Goal: Find specific page/section: Find specific page/section

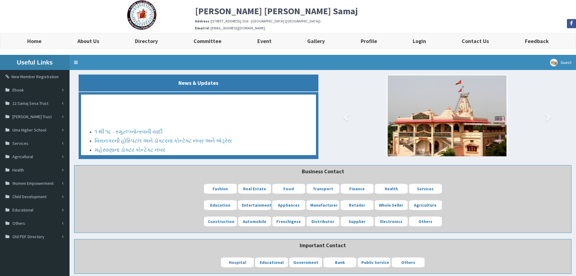
click at [151, 16] on img at bounding box center [142, 15] width 30 height 30
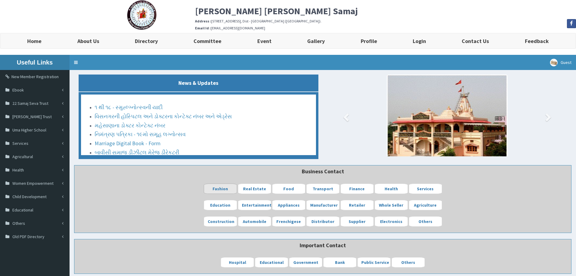
click at [222, 190] on b "Fashion" at bounding box center [220, 188] width 15 height 5
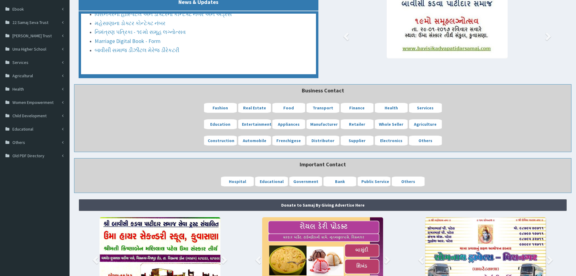
scroll to position [150, 0]
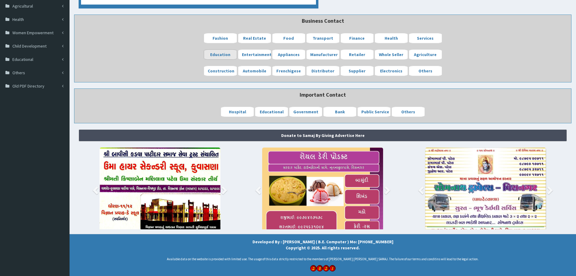
click at [228, 53] on b "Education" at bounding box center [220, 54] width 20 height 5
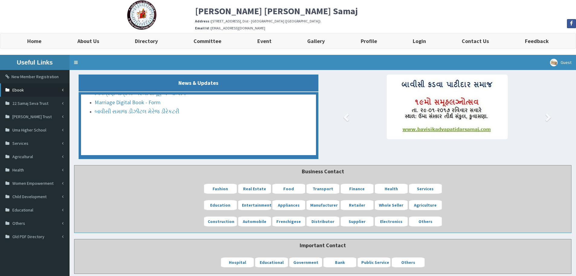
click at [54, 89] on link "Ebook" at bounding box center [35, 89] width 70 height 13
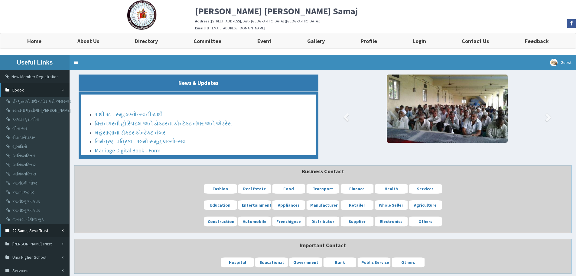
click at [44, 230] on span "22 Samaj Seva Trust" at bounding box center [30, 230] width 36 height 5
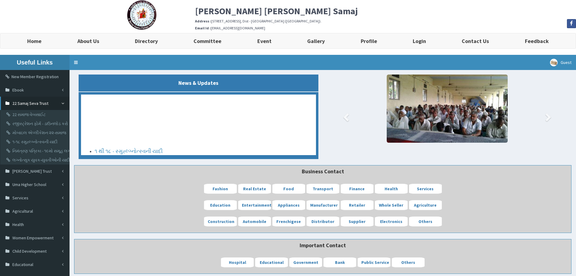
click at [137, 8] on img at bounding box center [142, 15] width 30 height 30
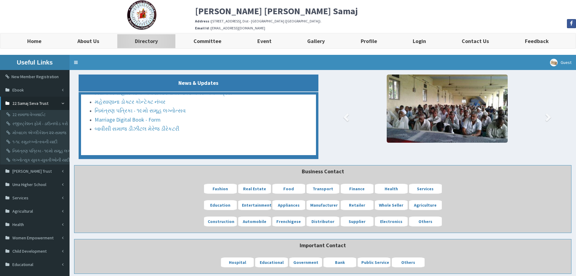
click at [147, 42] on b "Directory" at bounding box center [146, 41] width 23 height 7
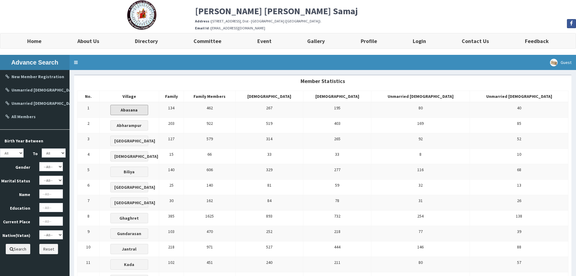
drag, startPoint x: 163, startPoint y: 109, endPoint x: 290, endPoint y: 120, distance: 127.8
click at [236, 124] on td "922" at bounding box center [210, 125] width 52 height 15
click at [148, 106] on button "Abasana" at bounding box center [129, 110] width 38 height 10
click at [138, 112] on b "Abasana" at bounding box center [129, 109] width 17 height 5
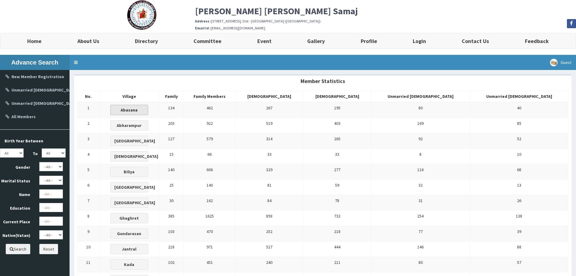
click at [148, 113] on button "Abasana" at bounding box center [129, 110] width 38 height 10
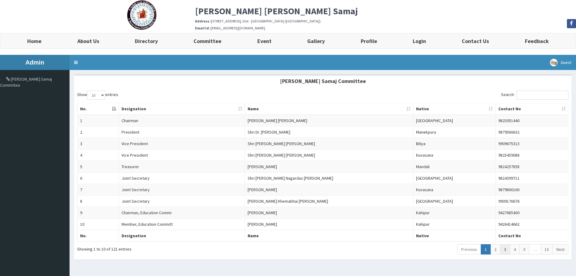
click at [504, 251] on link "3" at bounding box center [505, 249] width 10 height 10
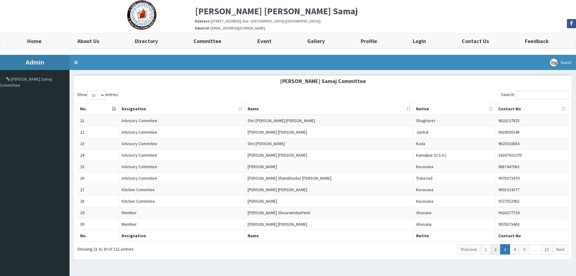
click at [495, 249] on link "2" at bounding box center [496, 249] width 10 height 10
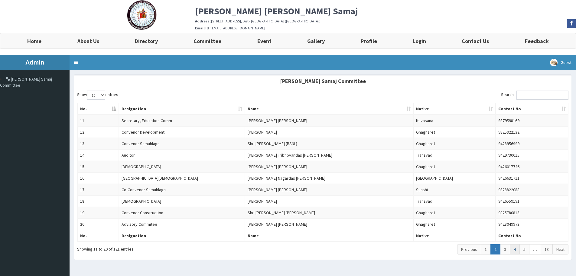
click at [513, 247] on link "4" at bounding box center [515, 249] width 10 height 10
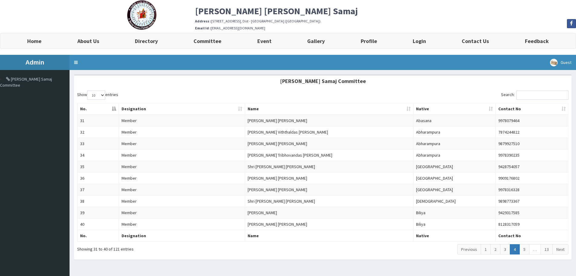
click at [538, 249] on link "…" at bounding box center [535, 249] width 12 height 10
click at [548, 245] on link "13" at bounding box center [547, 249] width 12 height 10
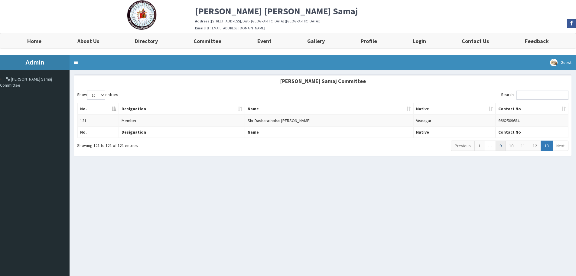
click at [500, 148] on link "9" at bounding box center [501, 145] width 10 height 10
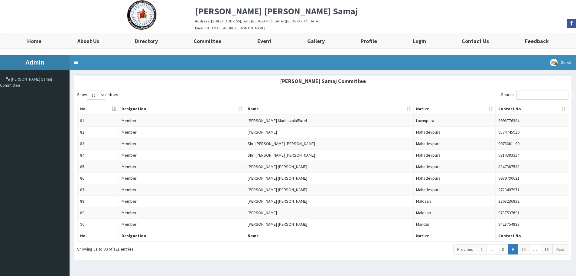
click at [487, 249] on link "…" at bounding box center [493, 249] width 12 height 10
click at [483, 250] on link "1" at bounding box center [482, 249] width 10 height 10
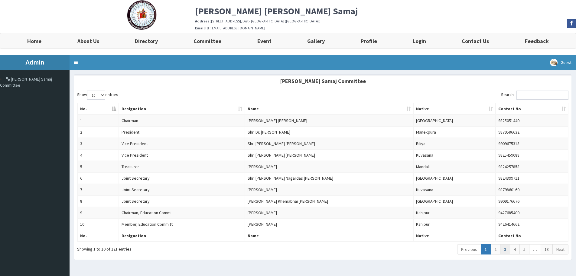
click at [504, 246] on link "3" at bounding box center [505, 249] width 10 height 10
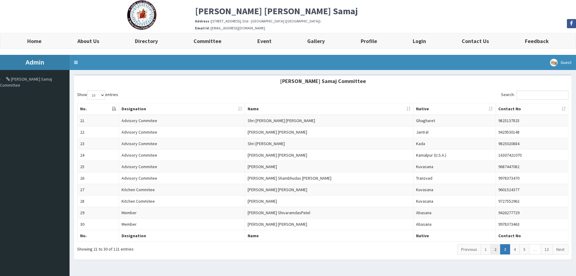
click at [497, 249] on link "2" at bounding box center [496, 249] width 10 height 10
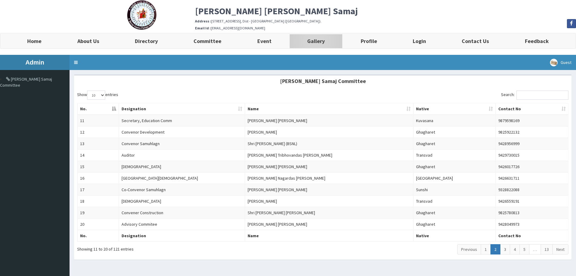
click at [320, 38] on b "Gallery" at bounding box center [316, 41] width 18 height 7
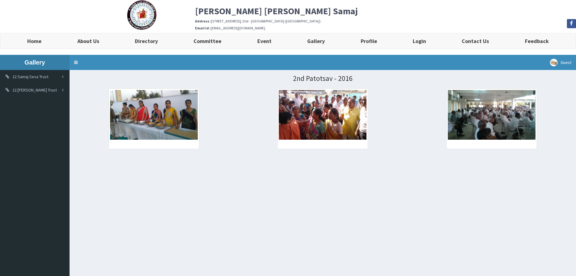
click at [306, 123] on img at bounding box center [323, 114] width 88 height 49
click at [170, 123] on img at bounding box center [154, 114] width 88 height 49
click at [378, 42] on link "Profile" at bounding box center [369, 40] width 52 height 15
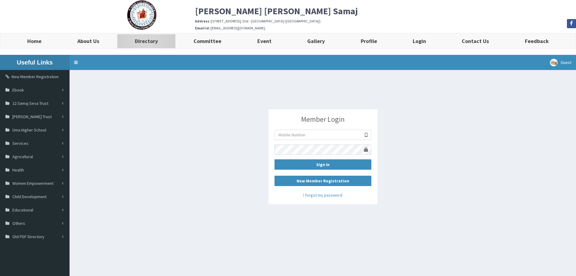
click at [162, 35] on link "Directory" at bounding box center [146, 40] width 59 height 15
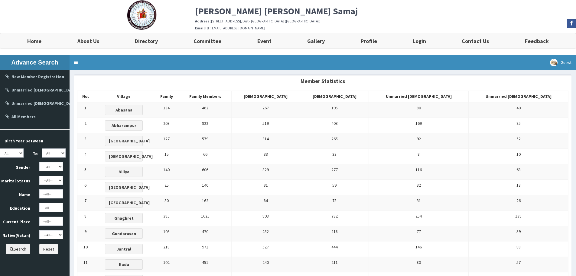
click at [150, 18] on img at bounding box center [142, 15] width 30 height 30
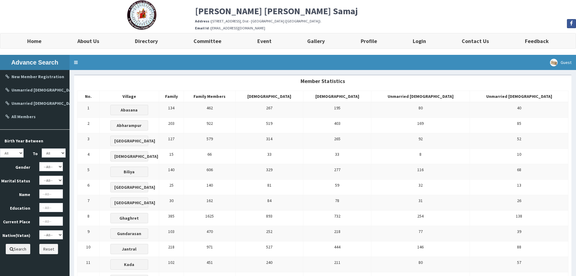
drag, startPoint x: 232, startPoint y: 15, endPoint x: 223, endPoint y: 18, distance: 9.7
click at [232, 15] on b "[PERSON_NAME] [PERSON_NAME] Samaj" at bounding box center [276, 10] width 163 height 11
click at [45, 46] on link "Home" at bounding box center [34, 40] width 50 height 15
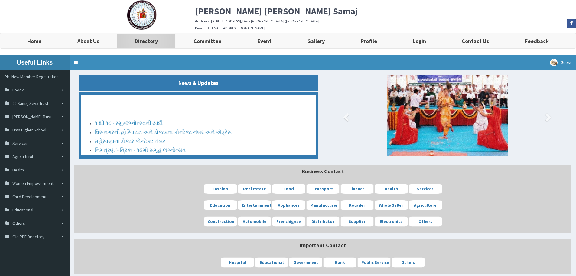
click at [147, 46] on link "Directory" at bounding box center [146, 40] width 59 height 15
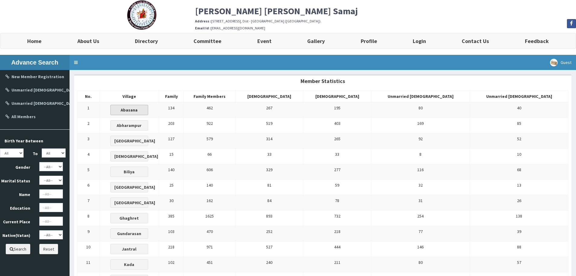
click at [159, 115] on td "Abasana" at bounding box center [130, 110] width 60 height 16
click at [148, 109] on button "Abasana" at bounding box center [129, 110] width 38 height 10
